Goal: Task Accomplishment & Management: Use online tool/utility

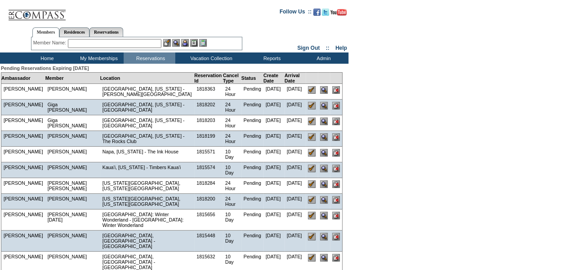
click at [153, 44] on input "text" at bounding box center [114, 43] width 93 height 9
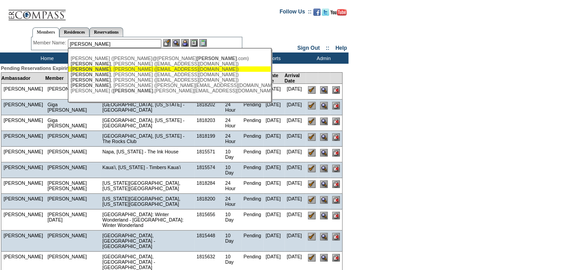
click at [142, 68] on div "[PERSON_NAME] ([EMAIL_ADDRESS][DOMAIN_NAME])" at bounding box center [170, 68] width 198 height 5
type input "[PERSON_NAME] ([EMAIL_ADDRESS][DOMAIN_NAME])"
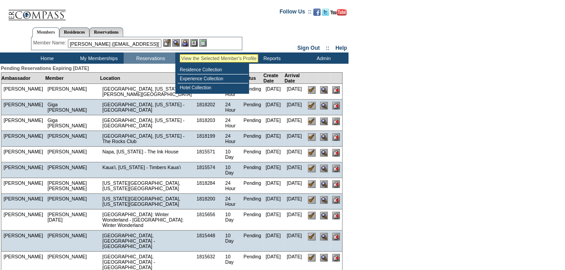
click at [180, 43] on img at bounding box center [176, 43] width 8 height 8
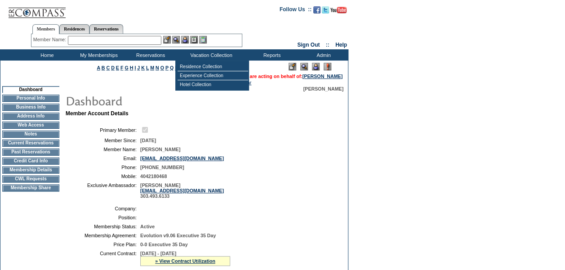
click at [314, 66] on img at bounding box center [316, 67] width 8 height 8
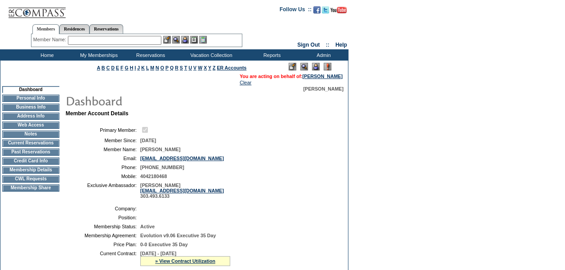
click at [46, 55] on td "Home" at bounding box center [46, 54] width 52 height 11
